Goal: Task Accomplishment & Management: Use online tool/utility

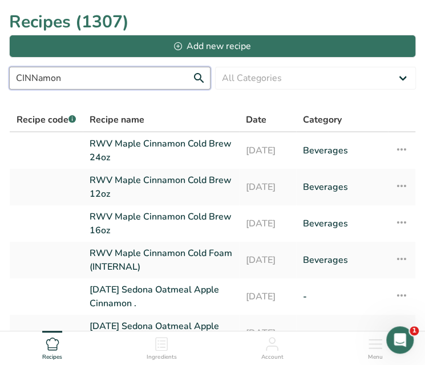
click at [192, 83] on input "CINNamon" at bounding box center [110, 78] width 202 height 23
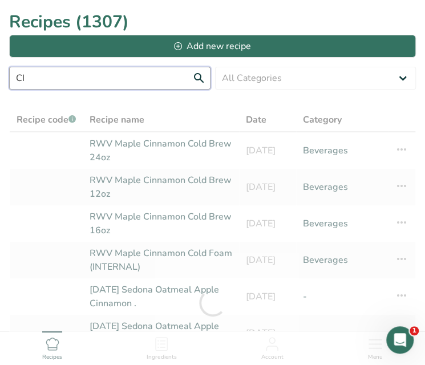
type input "C"
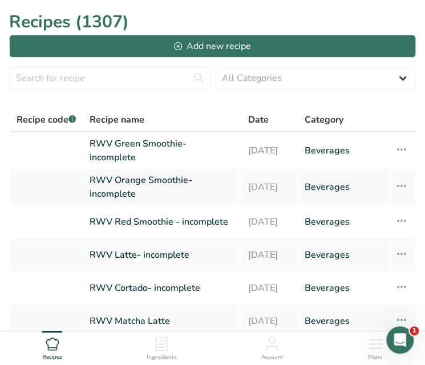
click at [150, 214] on link "RWV Red Smoothie - incomplete" at bounding box center [162, 222] width 144 height 24
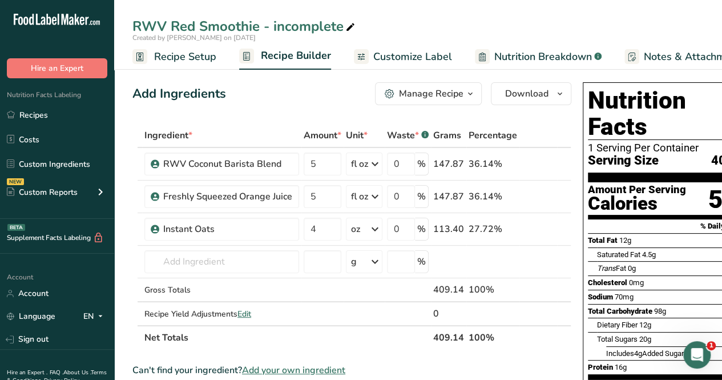
click at [34, 112] on link "Recipes" at bounding box center [57, 115] width 114 height 22
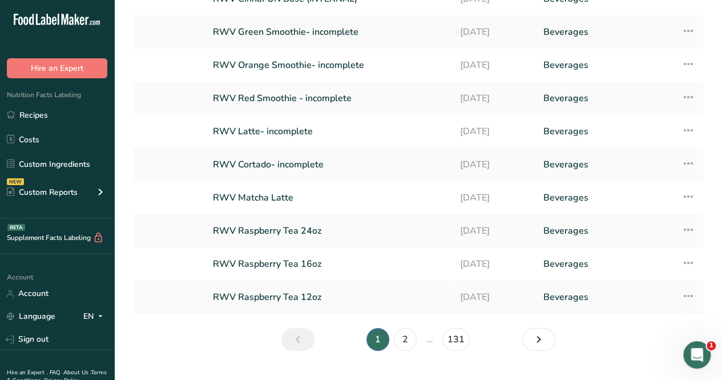
scroll to position [129, 0]
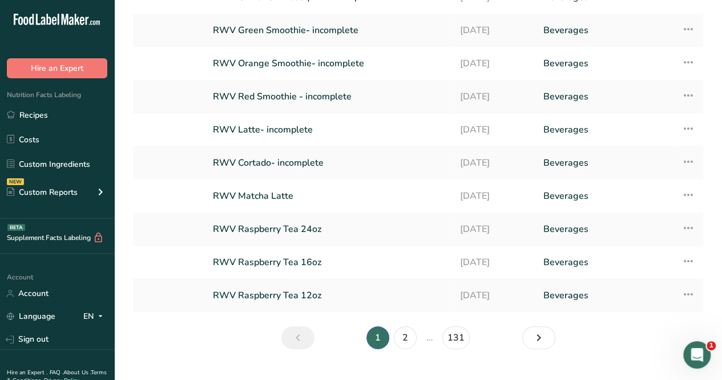
click at [425, 339] on li "…" at bounding box center [429, 337] width 21 height 23
click at [425, 335] on icon "Next page" at bounding box center [539, 337] width 14 height 21
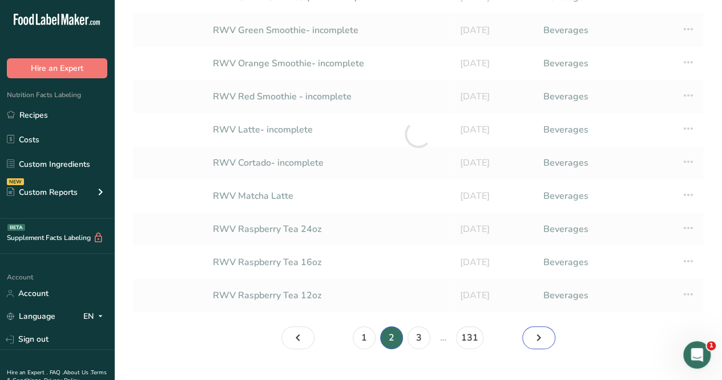
click at [425, 335] on icon "Page 3." at bounding box center [539, 337] width 14 height 21
click at [425, 335] on icon "Page 4." at bounding box center [539, 337] width 14 height 21
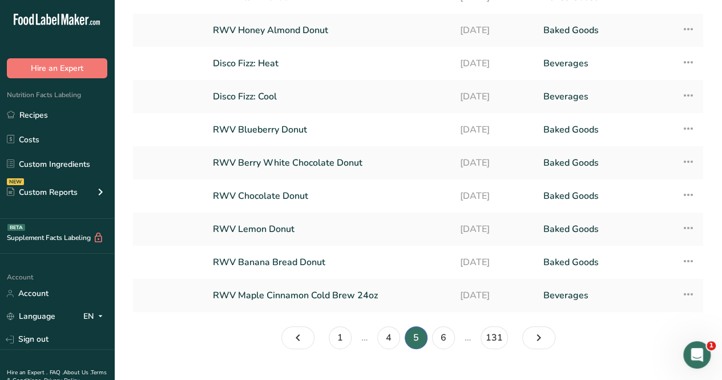
click at [313, 163] on link "RWV Berry White Chocolate Donut" at bounding box center [329, 163] width 233 height 24
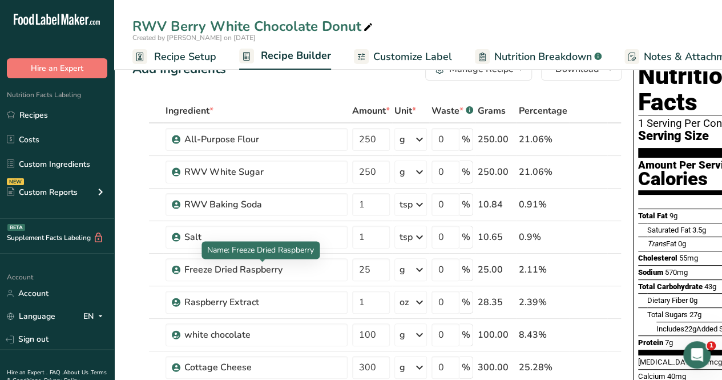
scroll to position [32, 0]
